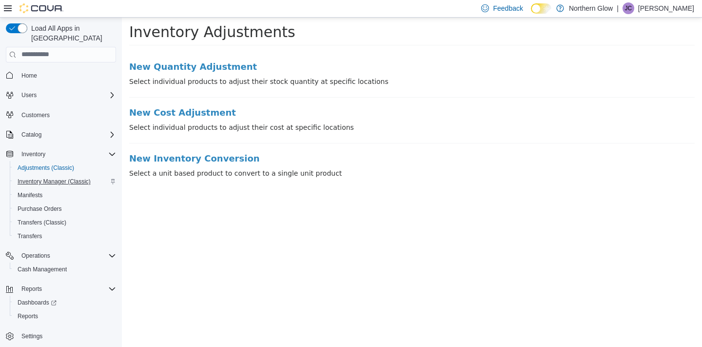
click at [63, 176] on span "Inventory Manager (Classic)" at bounding box center [54, 182] width 73 height 12
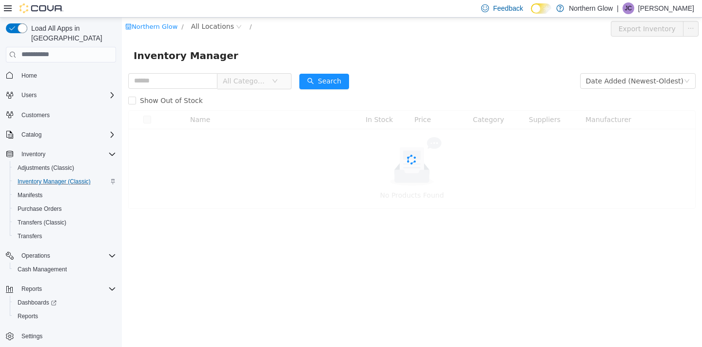
click at [244, 116] on div "Cova-Icon" at bounding box center [412, 159] width 568 height 99
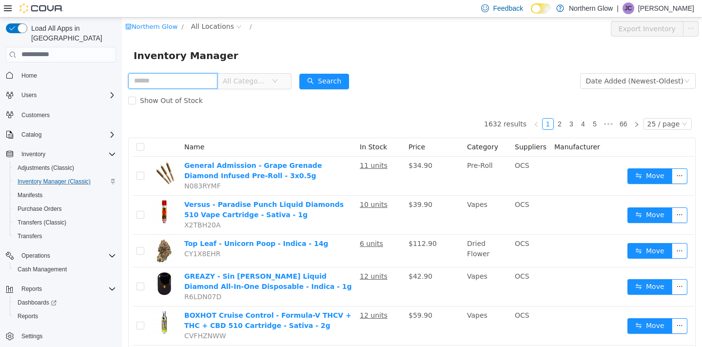
click at [204, 79] on input "text" at bounding box center [172, 81] width 89 height 16
type input "**********"
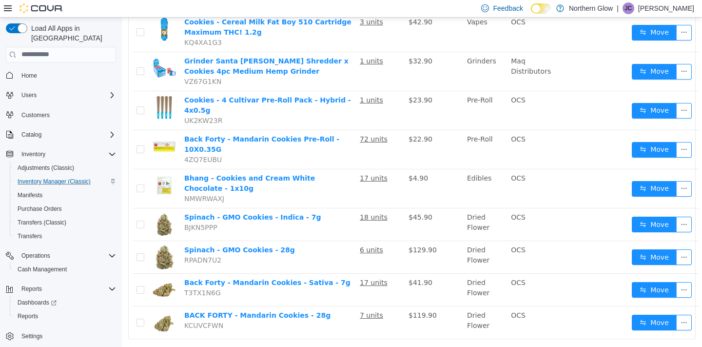
scroll to position [722, 0]
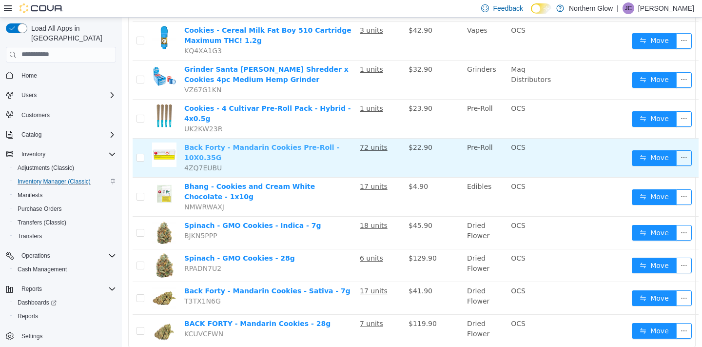
click at [302, 144] on link "Back Forty - Mandarin Cookies Pre-Roll - 10X0.35G" at bounding box center [261, 152] width 155 height 18
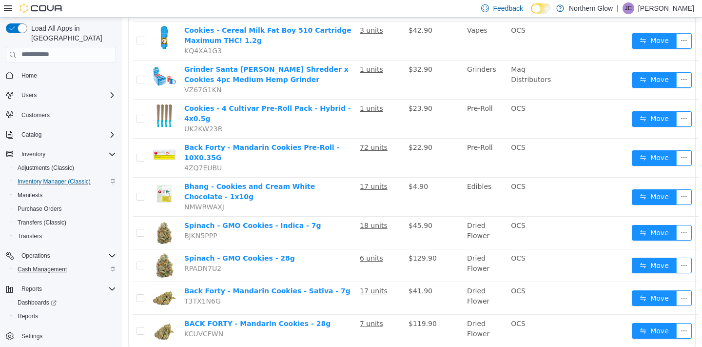
click at [45, 265] on span "Cash Management" at bounding box center [42, 269] width 49 height 8
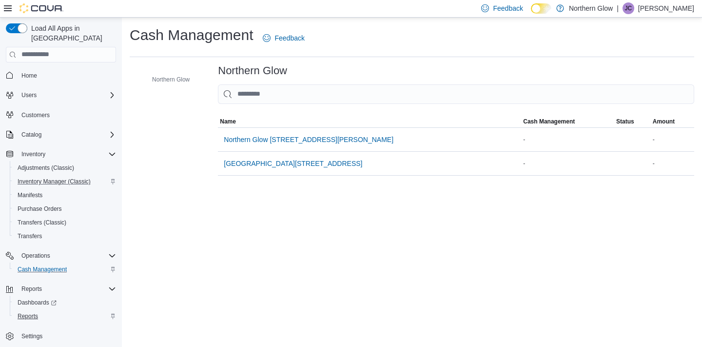
click at [37, 312] on span "Reports" at bounding box center [28, 316] width 20 height 8
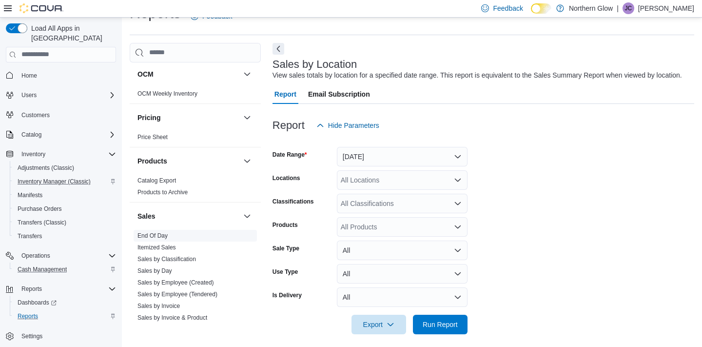
scroll to position [384, 0]
click at [162, 237] on link "End Of Day" at bounding box center [153, 234] width 30 height 7
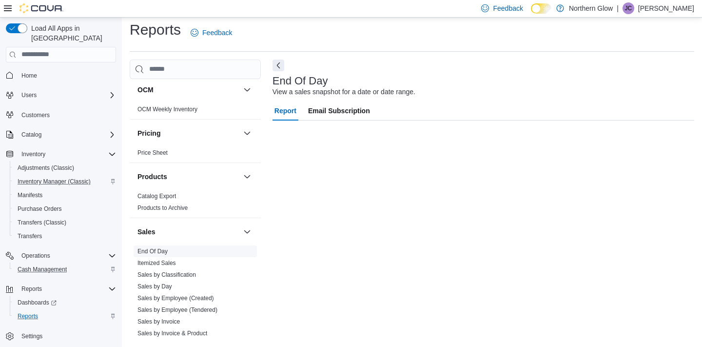
scroll to position [5, 0]
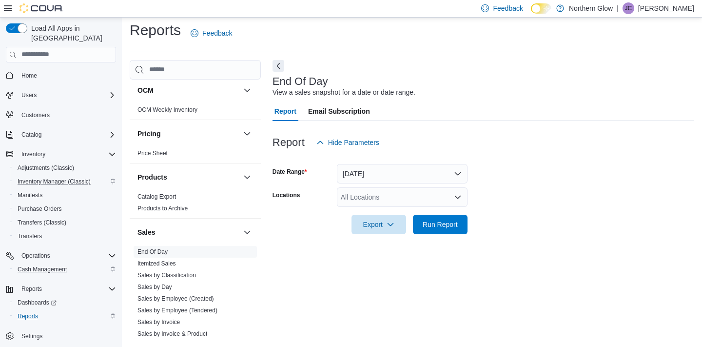
click at [428, 201] on div "All Locations" at bounding box center [402, 197] width 131 height 20
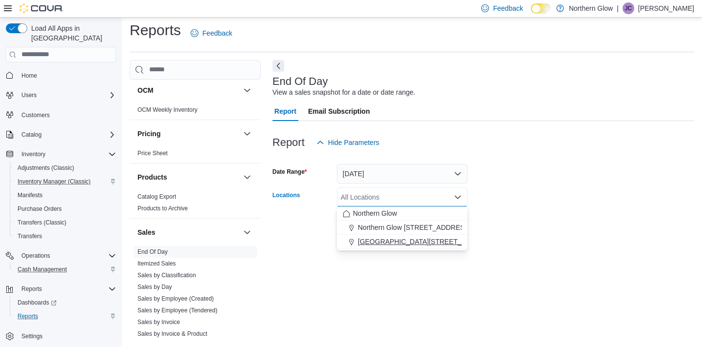
click at [426, 242] on span "[GEOGRAPHIC_DATA][STREET_ADDRESS]" at bounding box center [427, 242] width 139 height 10
click at [413, 263] on div "End Of Day View a sales snapshot for a date or date range. Report Email Subscri…" at bounding box center [484, 200] width 422 height 280
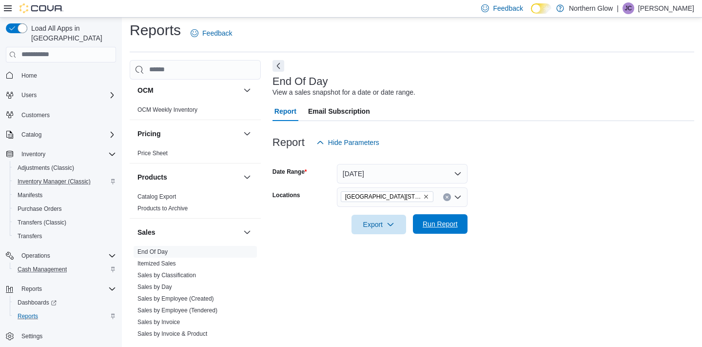
click at [440, 224] on span "Run Report" at bounding box center [440, 224] width 35 height 10
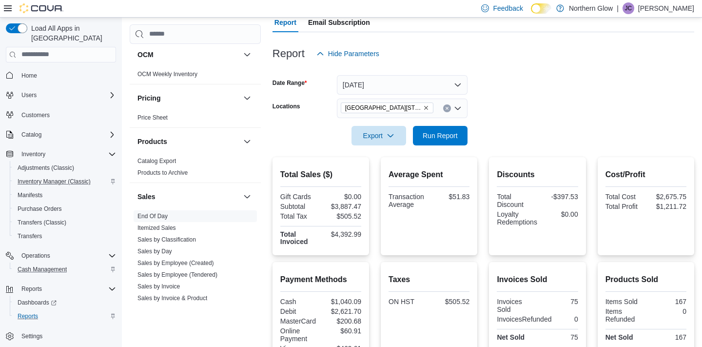
scroll to position [94, 0]
click at [445, 135] on span "Run Report" at bounding box center [440, 135] width 35 height 10
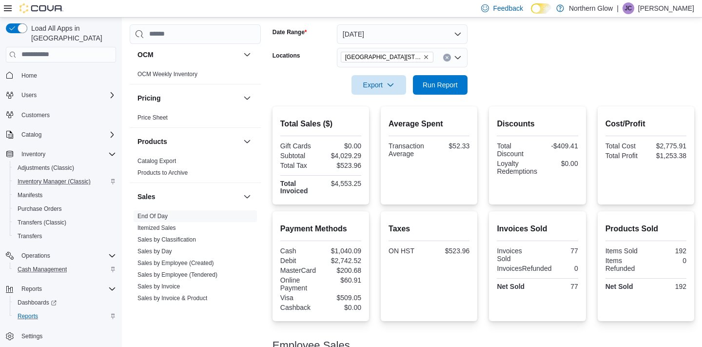
scroll to position [145, 0]
click at [447, 84] on span "Run Report" at bounding box center [440, 84] width 35 height 10
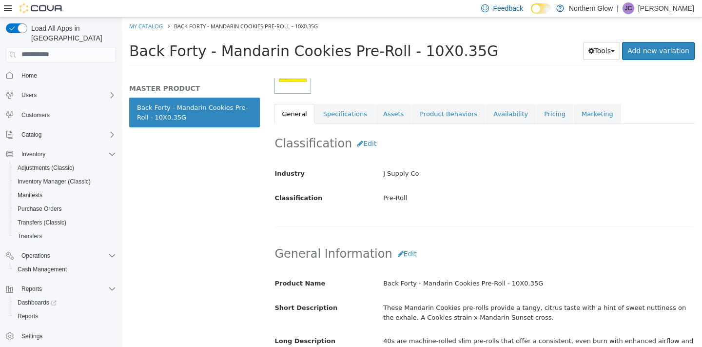
scroll to position [159, 0]
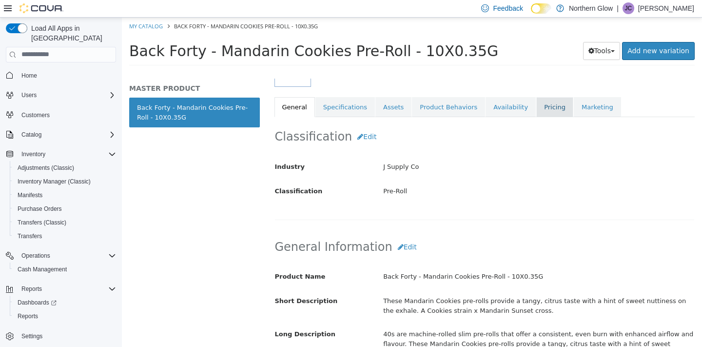
click at [550, 106] on link "Pricing" at bounding box center [555, 107] width 37 height 20
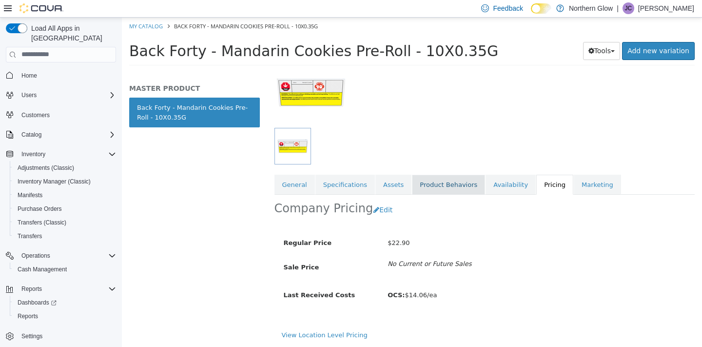
scroll to position [93, 0]
